Goal: Task Accomplishment & Management: Complete application form

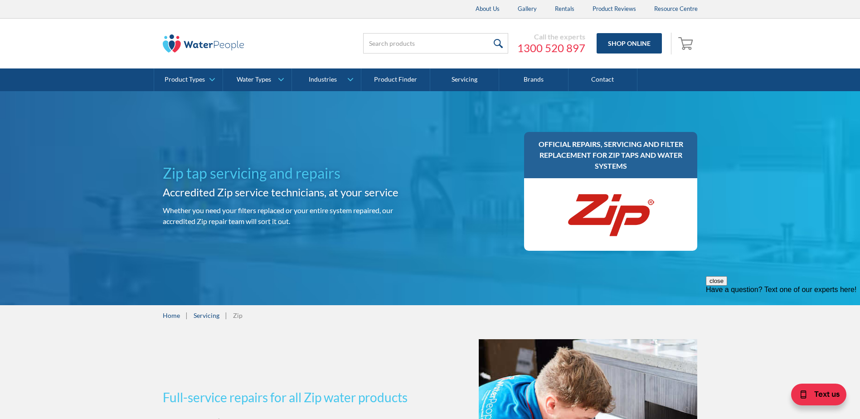
click at [626, 202] on img at bounding box center [610, 214] width 91 height 54
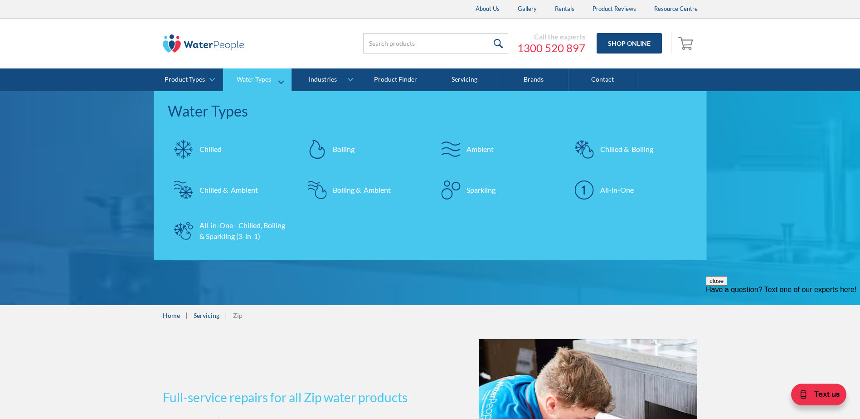
click at [242, 71] on link "Water Types" at bounding box center [257, 79] width 68 height 23
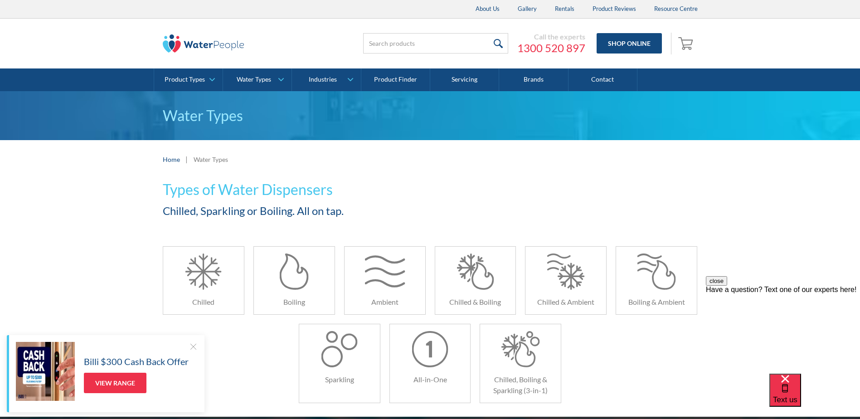
click at [190, 348] on div at bounding box center [193, 346] width 9 height 9
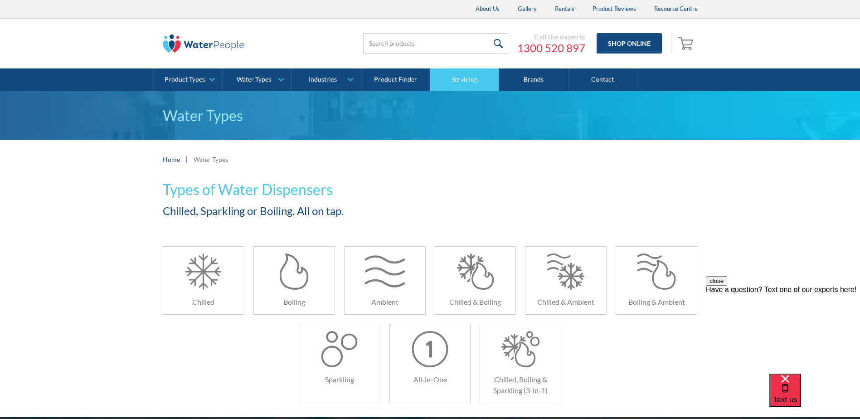
click at [445, 70] on link "Servicing" at bounding box center [464, 79] width 69 height 23
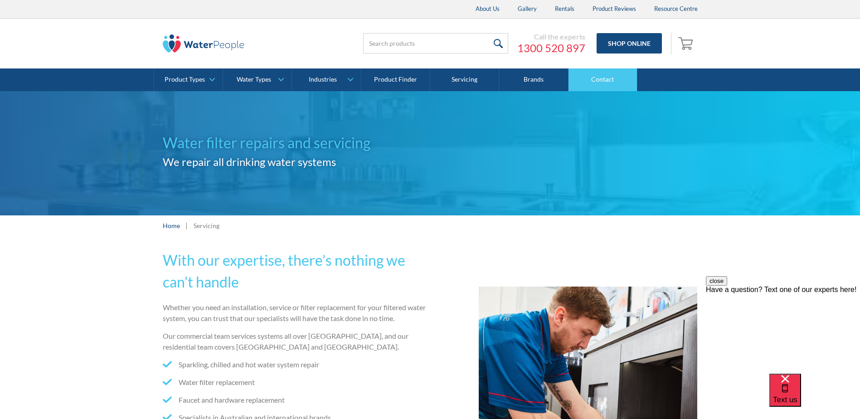
click at [591, 80] on link "Contact" at bounding box center [602, 79] width 69 height 23
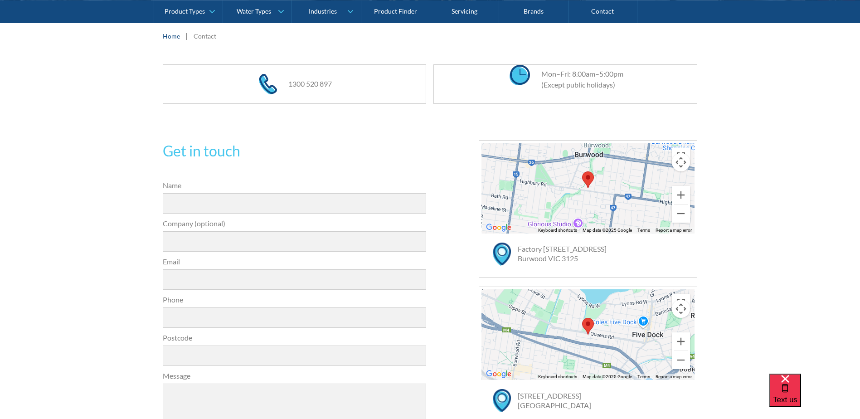
scroll to position [181, 0]
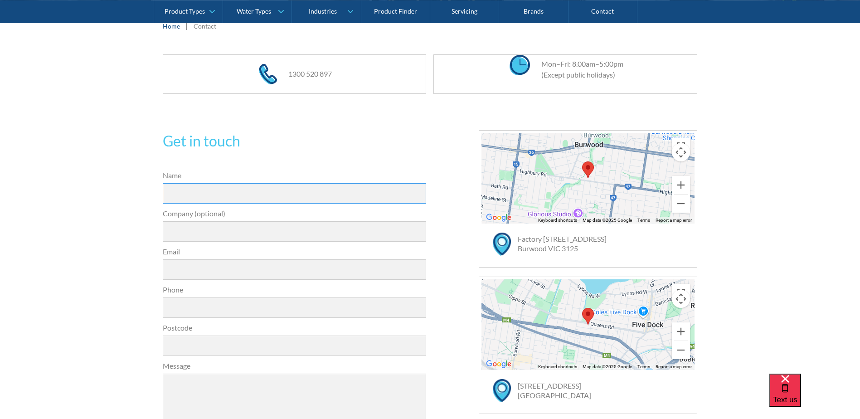
click at [275, 202] on input "Name" at bounding box center [295, 193] width 264 height 20
type input "Karam"
type input "Hyatt House South Melbourne"
type input "karam.ashraff@hyatt.com"
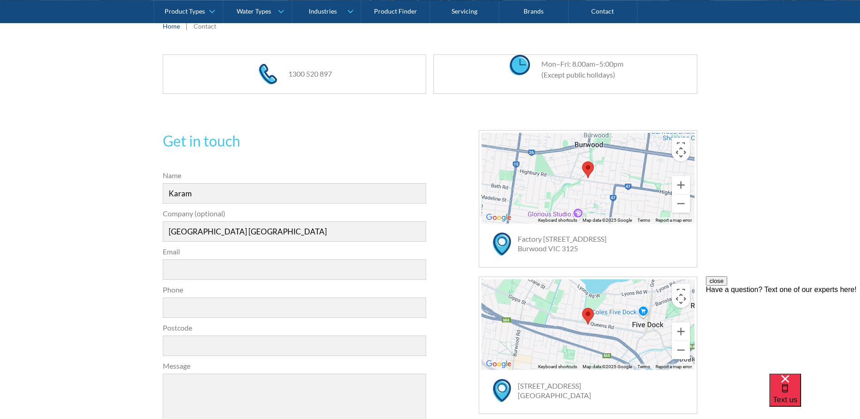
type input "0420887902"
type textarea "Hi there, We have 3 ZIP units which we'd like to have included on a maintenance…"
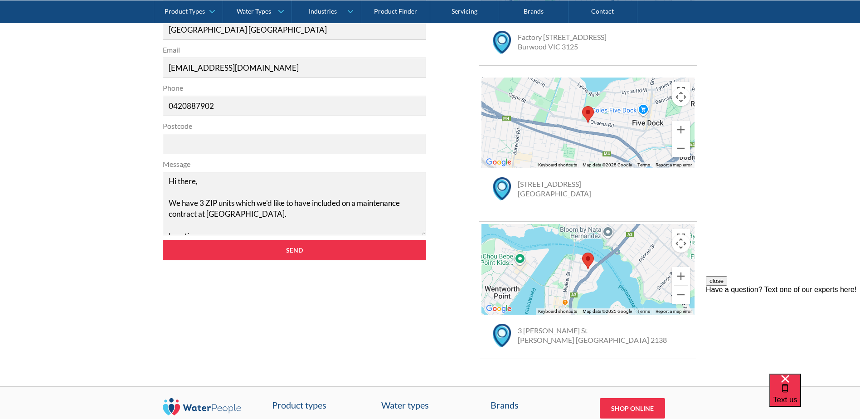
scroll to position [408, 0]
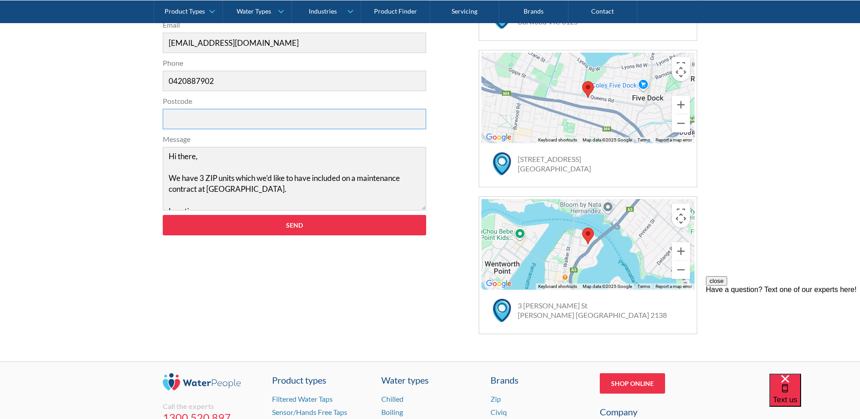
click at [260, 112] on input "Postcode" at bounding box center [295, 119] width 264 height 20
click at [185, 122] on input "Postcode" at bounding box center [295, 119] width 264 height 20
type input "3205"
click at [243, 180] on textarea "Hi there, We have 3 ZIP units which we'd like to have included on a maintenance…" at bounding box center [295, 178] width 264 height 63
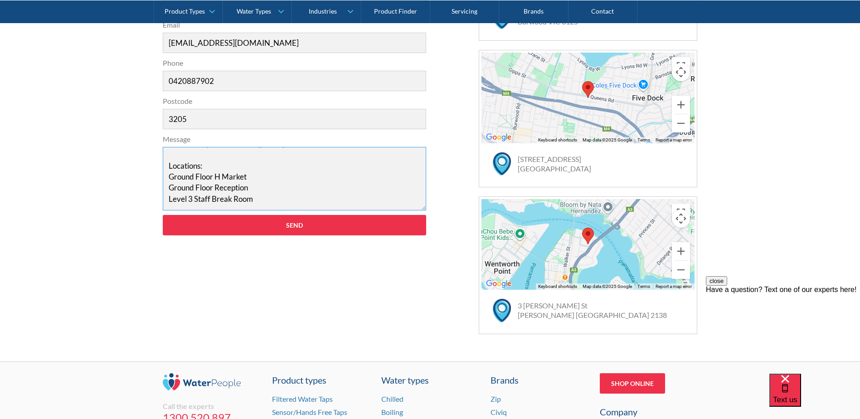
scroll to position [98, 0]
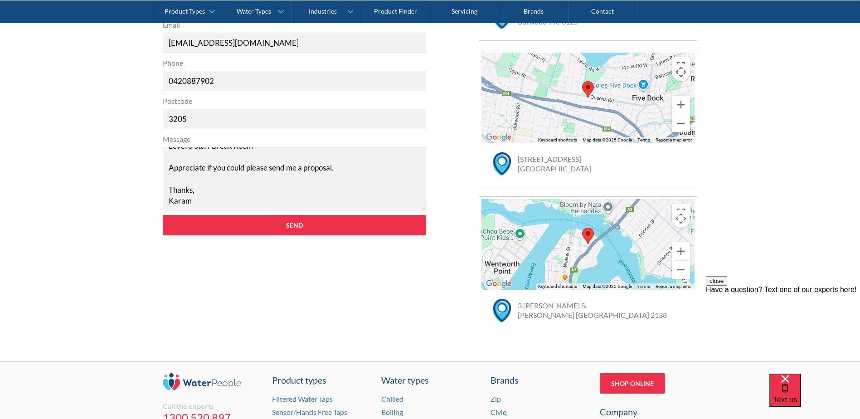
click at [72, 203] on div "Get in touch 31a2535b1fa56df3e4085a503ca978b33ae07608c9274f6380584a90323ec471d3…" at bounding box center [430, 118] width 860 height 485
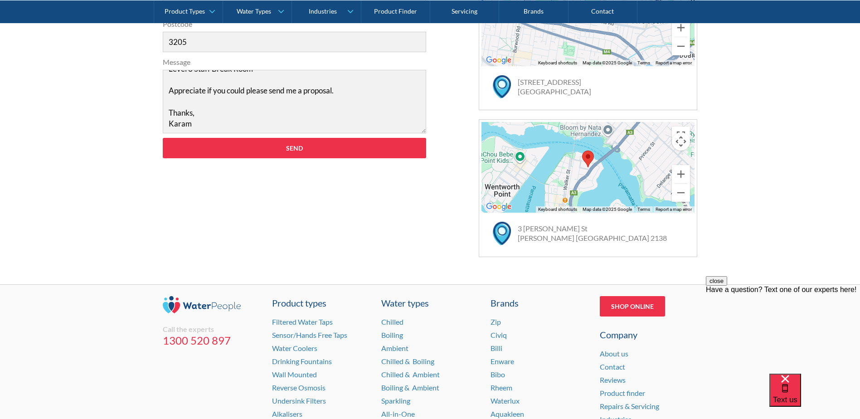
scroll to position [509, 0]
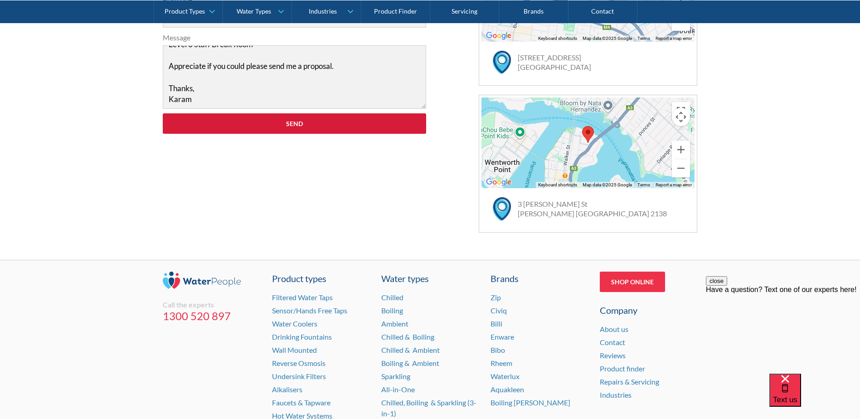
click at [285, 125] on input "Send" at bounding box center [295, 123] width 264 height 20
